Goal: Check status: Check status

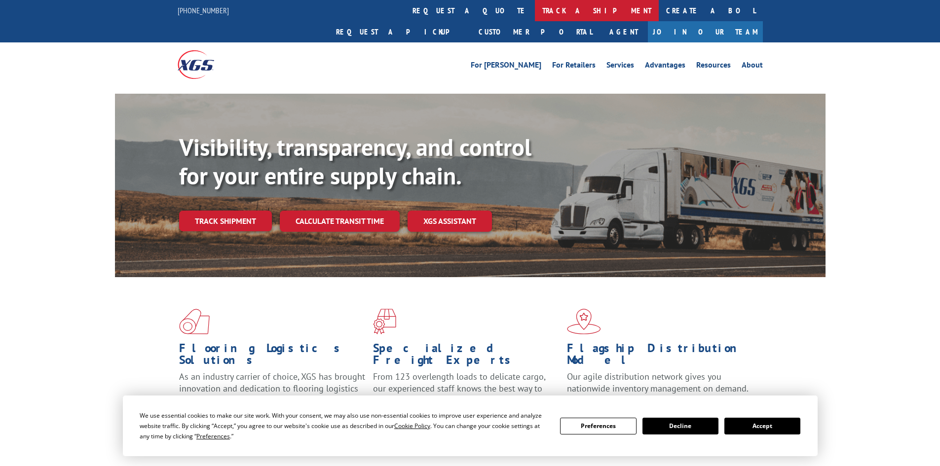
click at [535, 9] on link "track a shipment" at bounding box center [597, 10] width 124 height 21
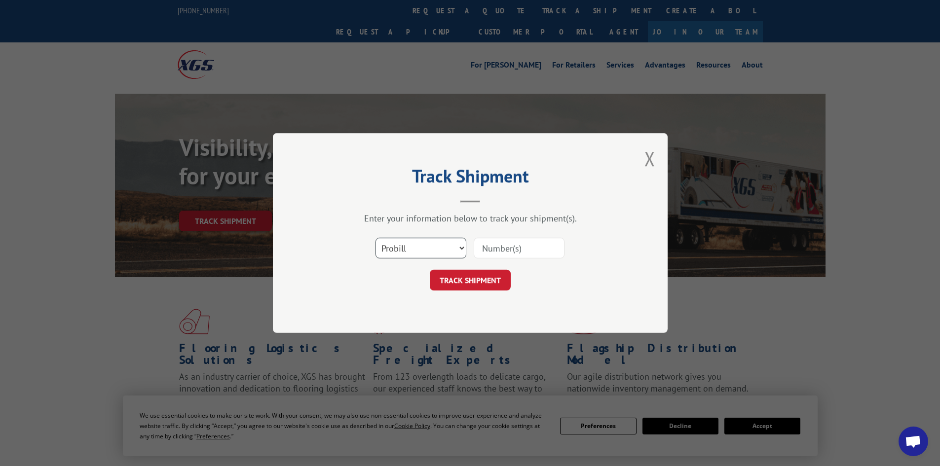
click at [441, 241] on select "Select category... Probill BOL PO" at bounding box center [420, 248] width 91 height 21
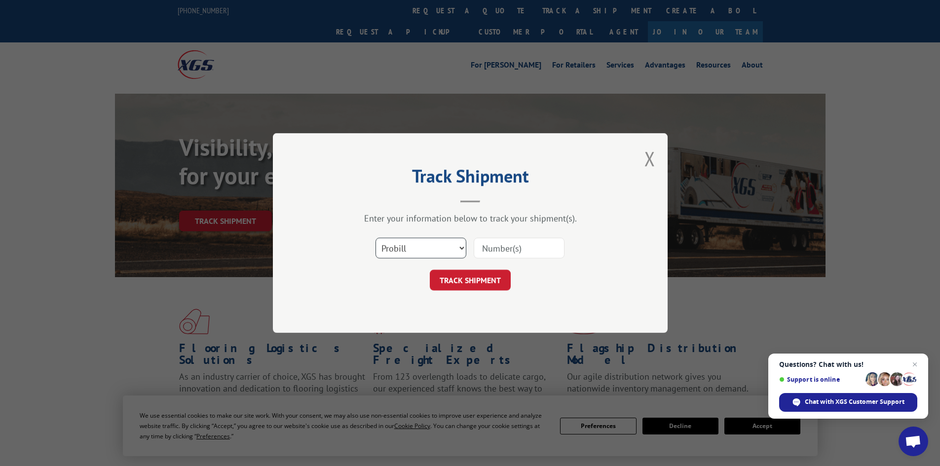
click at [443, 253] on select "Select category... Probill BOL PO" at bounding box center [420, 248] width 91 height 21
click at [502, 252] on input at bounding box center [518, 248] width 91 height 21
paste input "15472387"
type input "15472387"
click at [473, 281] on button "TRACK SHIPMENT" at bounding box center [470, 280] width 81 height 21
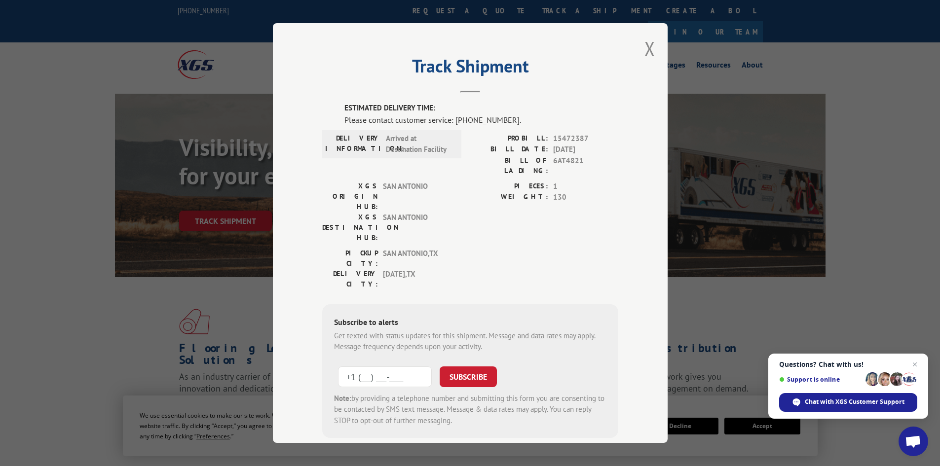
click at [381, 366] on input "+1 (___) ___-____" at bounding box center [385, 376] width 94 height 21
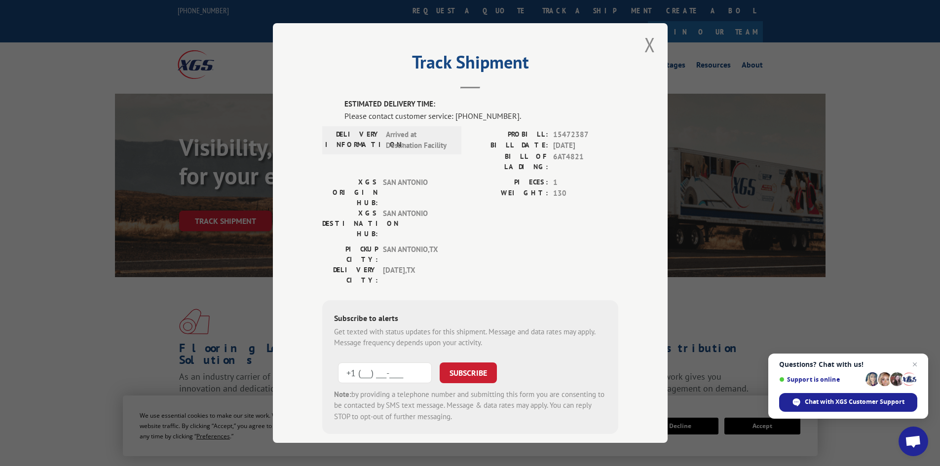
scroll to position [5, 0]
type input "[PHONE_NUMBER]"
click at [468, 362] on button "SUBSCRIBE" at bounding box center [467, 372] width 57 height 21
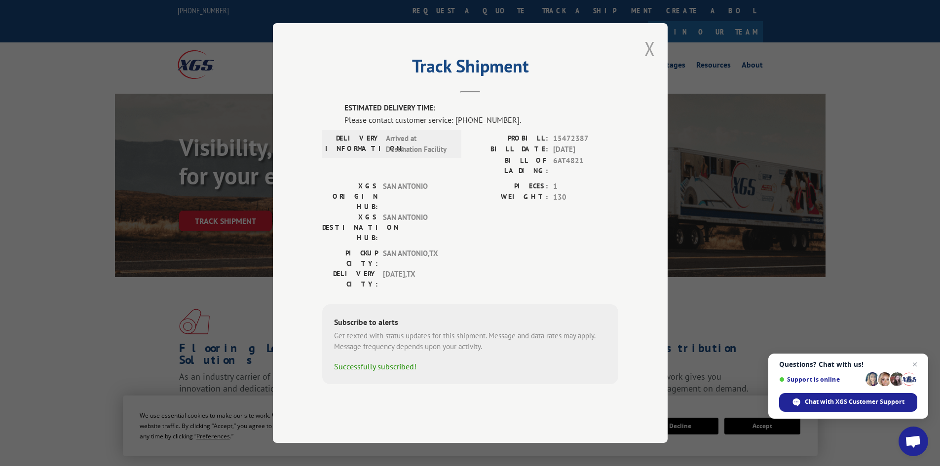
click at [647, 62] on button "Close modal" at bounding box center [649, 49] width 11 height 26
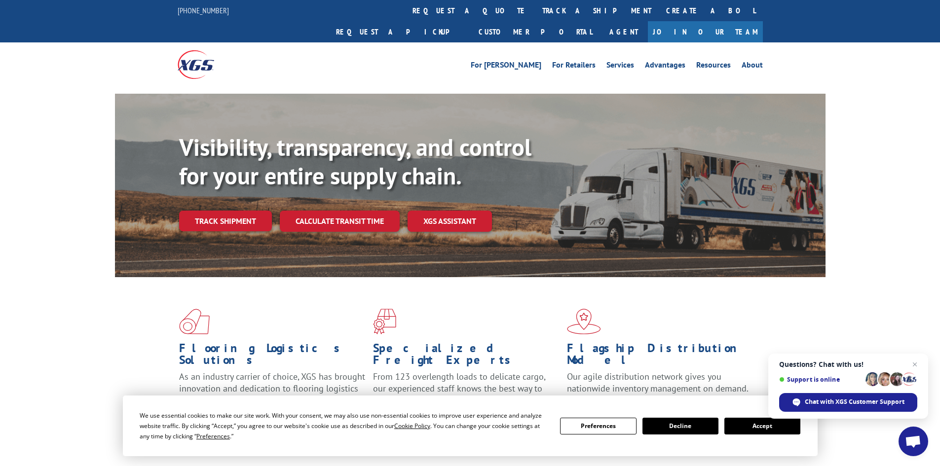
click at [748, 427] on button "Accept" at bounding box center [762, 426] width 76 height 17
